Goal: Information Seeking & Learning: Learn about a topic

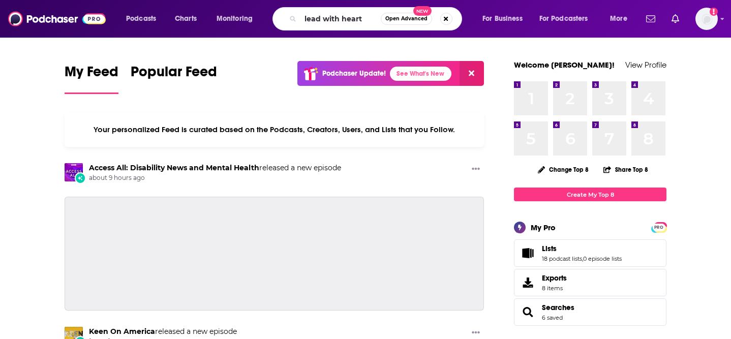
type input "lead with heart"
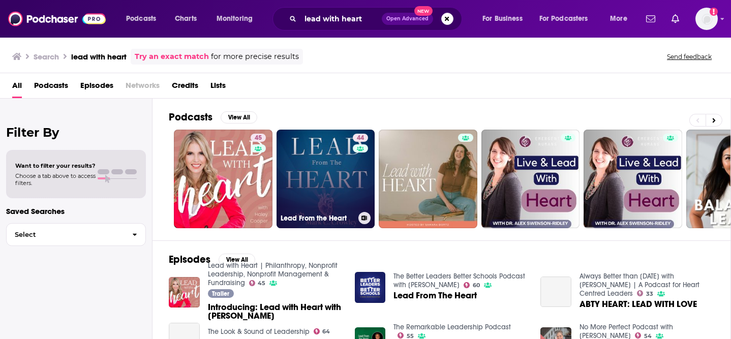
click at [336, 199] on link "44 Lead From the Heart" at bounding box center [326, 179] width 99 height 99
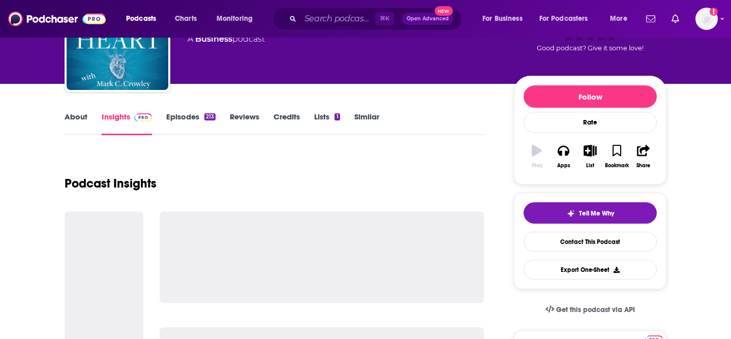
scroll to position [97, 0]
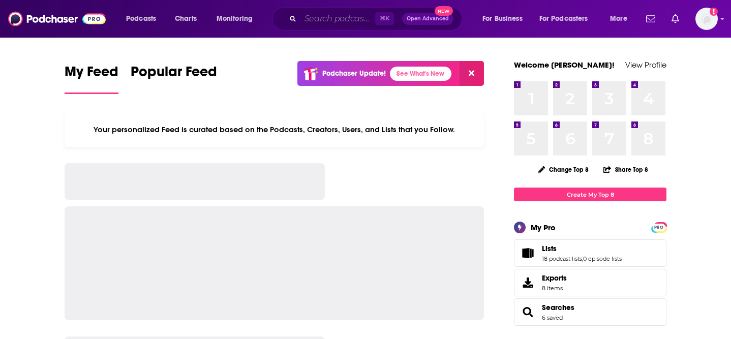
click at [318, 25] on input "Search podcasts, credits, & more..." at bounding box center [337, 19] width 75 height 16
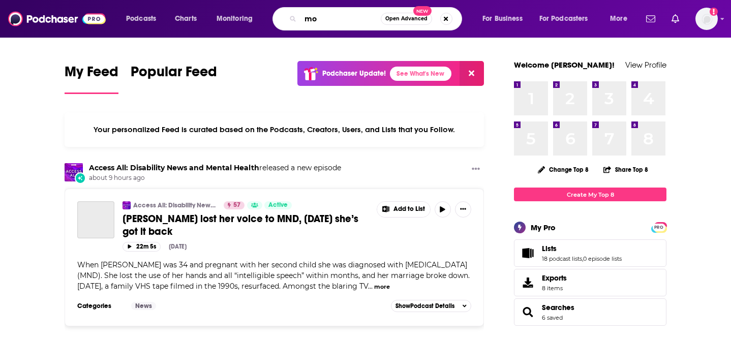
type input "m"
type input "lead with heart"
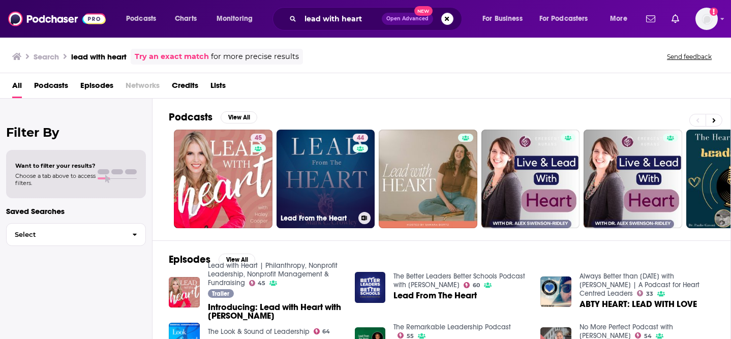
click at [316, 195] on link "44 Lead From the Heart" at bounding box center [326, 179] width 99 height 99
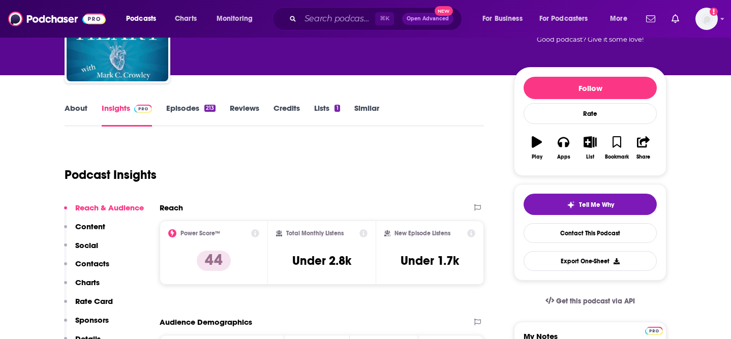
scroll to position [109, 0]
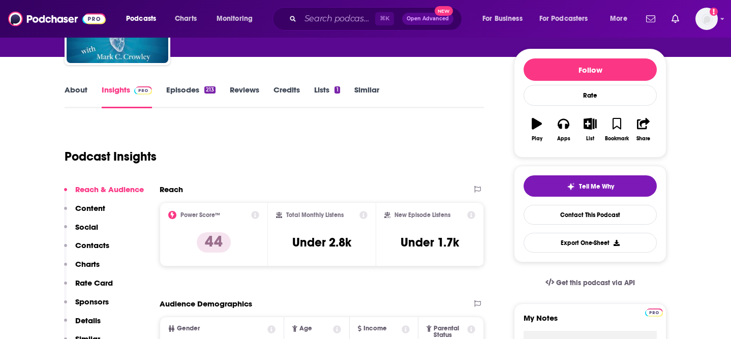
click at [82, 92] on link "About" at bounding box center [76, 96] width 23 height 23
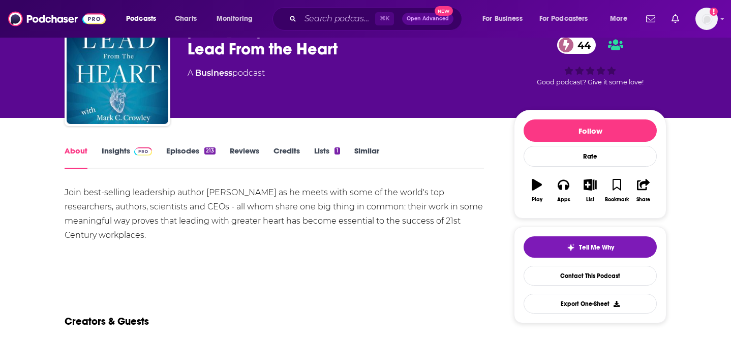
scroll to position [51, 0]
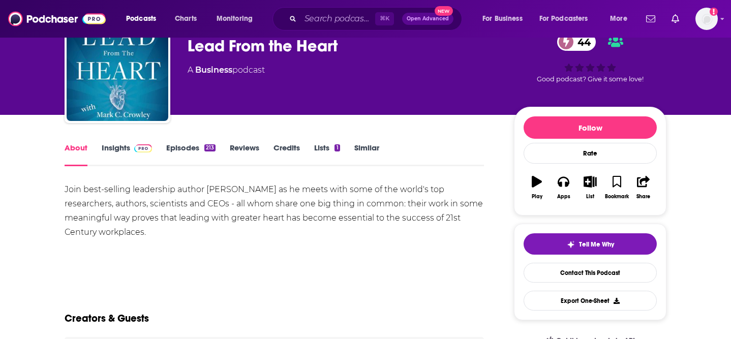
drag, startPoint x: 160, startPoint y: 229, endPoint x: 58, endPoint y: 191, distance: 108.6
copy div "Join best-selling leadership author [PERSON_NAME] as he meets with some of the …"
